Goal: Task Accomplishment & Management: Manage account settings

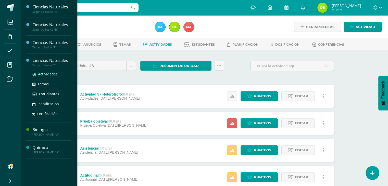
click at [49, 74] on span "Actividades" at bounding box center [48, 74] width 20 height 5
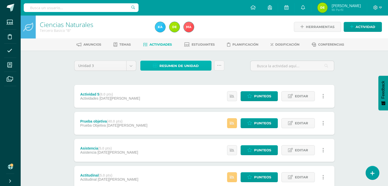
click at [182, 65] on span "Resumen de unidad" at bounding box center [178, 65] width 39 height 9
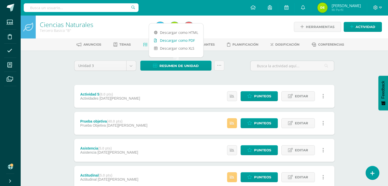
click at [182, 40] on link "Descargar como PDF" at bounding box center [176, 40] width 54 height 8
click at [164, 38] on link "Descargar como PDF" at bounding box center [176, 40] width 54 height 8
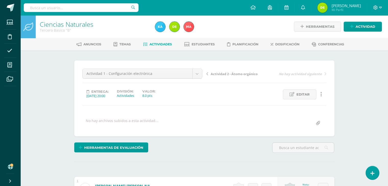
scroll to position [1, 0]
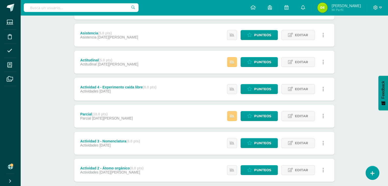
scroll to position [116, 0]
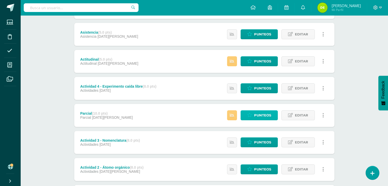
click at [268, 115] on span "Punteos" at bounding box center [262, 115] width 17 height 9
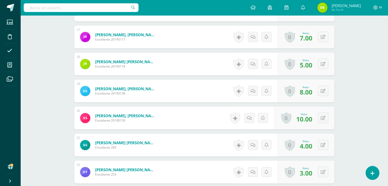
scroll to position [694, 0]
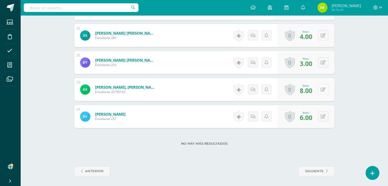
click at [324, 91] on button at bounding box center [323, 89] width 10 height 10
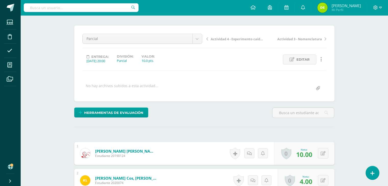
scroll to position [25, 0]
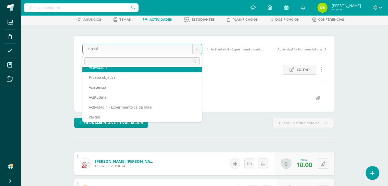
scroll to position [0, 0]
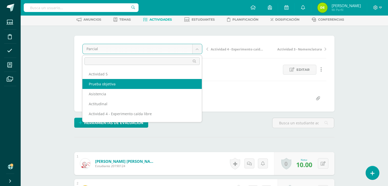
select select "/dashboard/teacher/grade-activity/120535/"
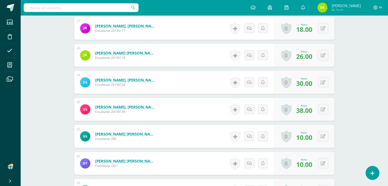
scroll to position [694, 0]
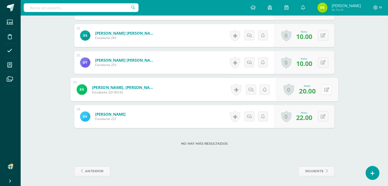
click at [324, 93] on button at bounding box center [326, 89] width 11 height 11
drag, startPoint x: 324, startPoint y: 93, endPoint x: 300, endPoint y: 91, distance: 23.6
click at [300, 91] on div "Nota 20.00" at bounding box center [307, 90] width 64 height 24
type input "22"
click at [313, 90] on icon at bounding box center [313, 91] width 5 height 4
